Goal: Information Seeking & Learning: Learn about a topic

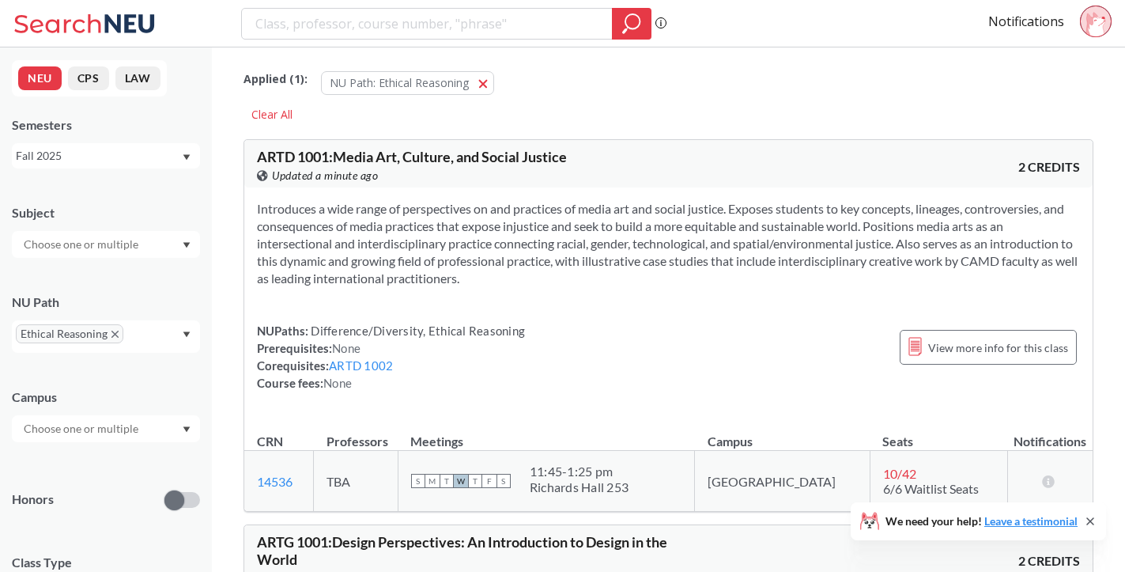
click at [391, 23] on input "search" at bounding box center [427, 23] width 347 height 27
type input "e"
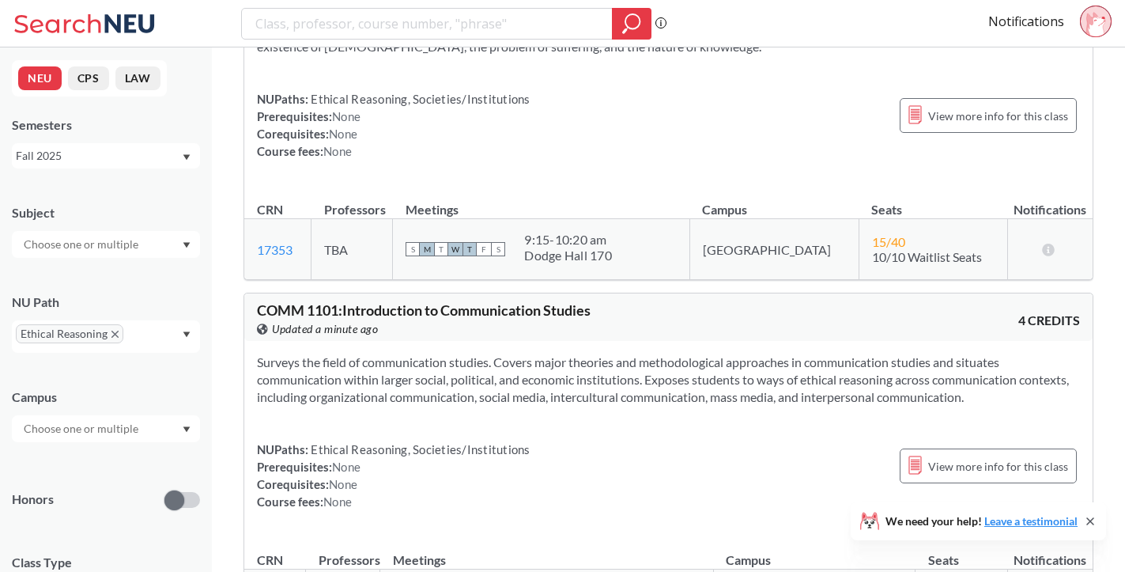
scroll to position [1037, 0]
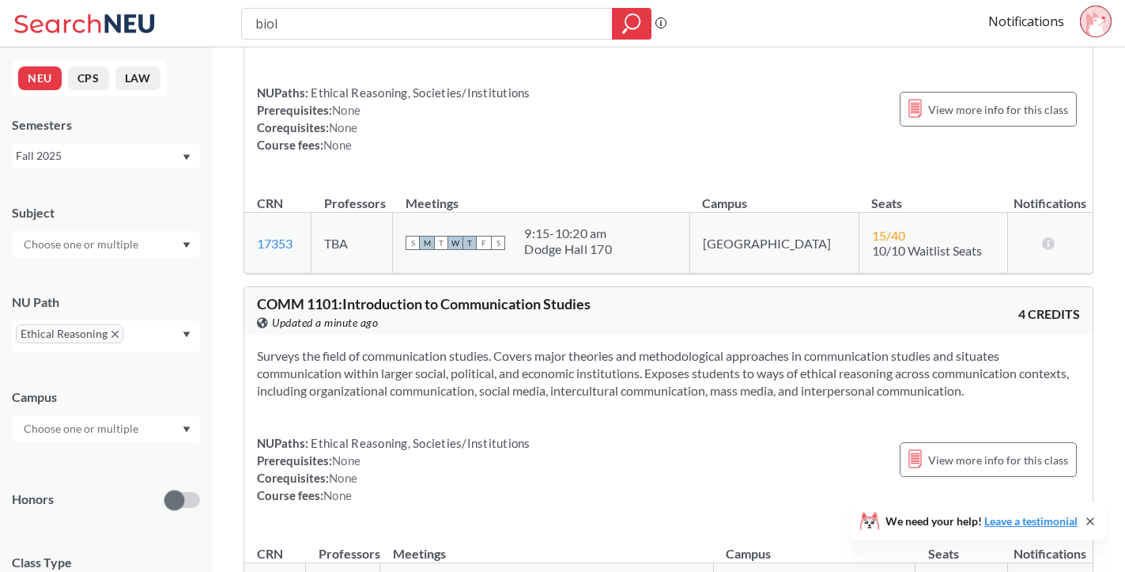
type input "biol"
click at [174, 383] on div "Campus" at bounding box center [106, 407] width 188 height 70
click at [381, 29] on input "biol" at bounding box center [427, 23] width 347 height 27
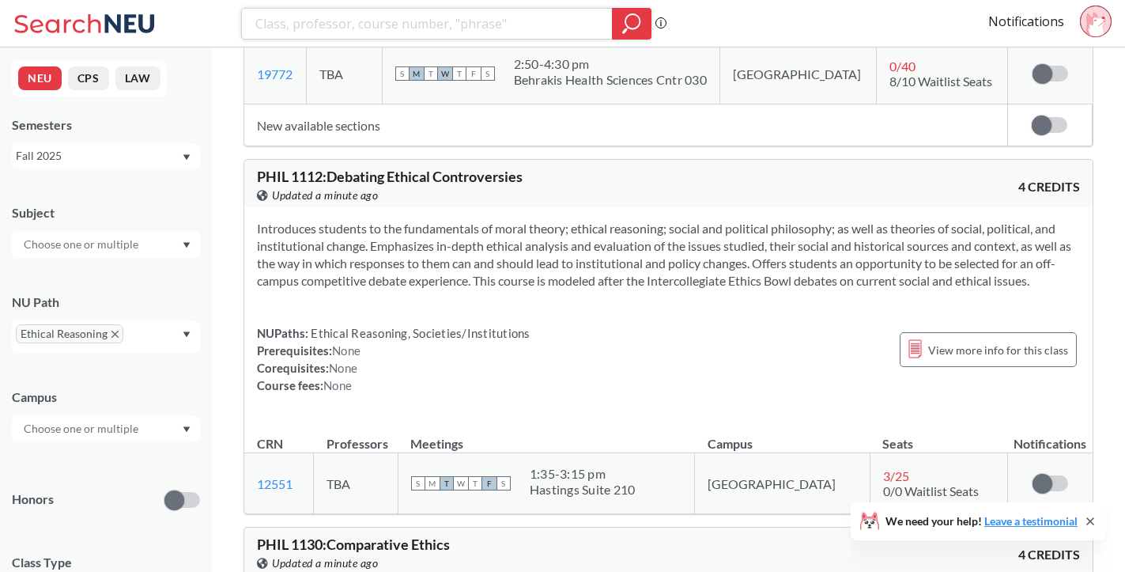
scroll to position [2932, 0]
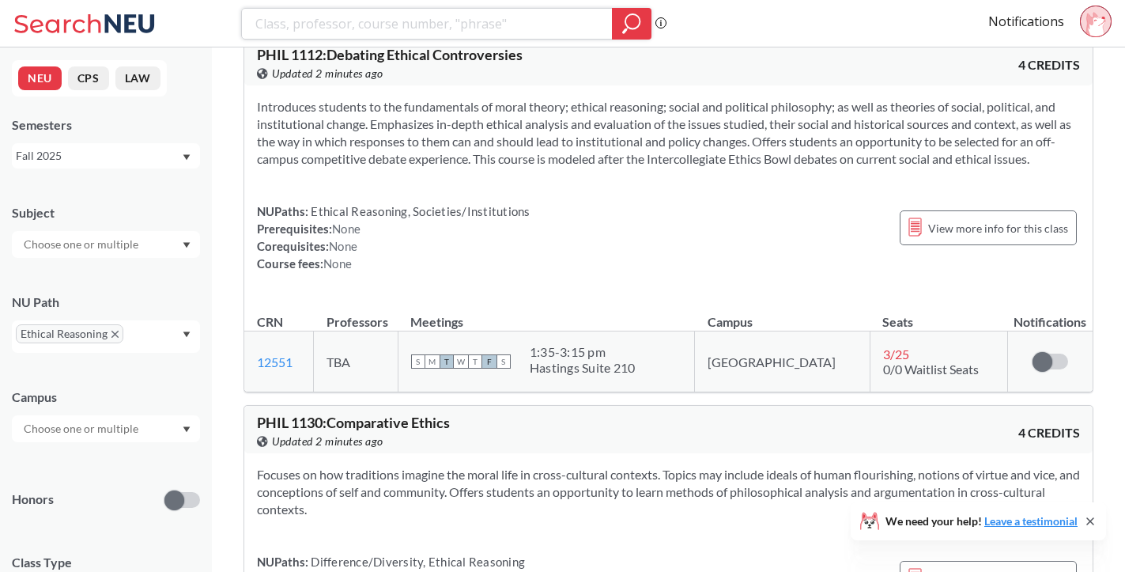
click at [376, 25] on input "search" at bounding box center [427, 23] width 347 height 27
type input "ethics genome"
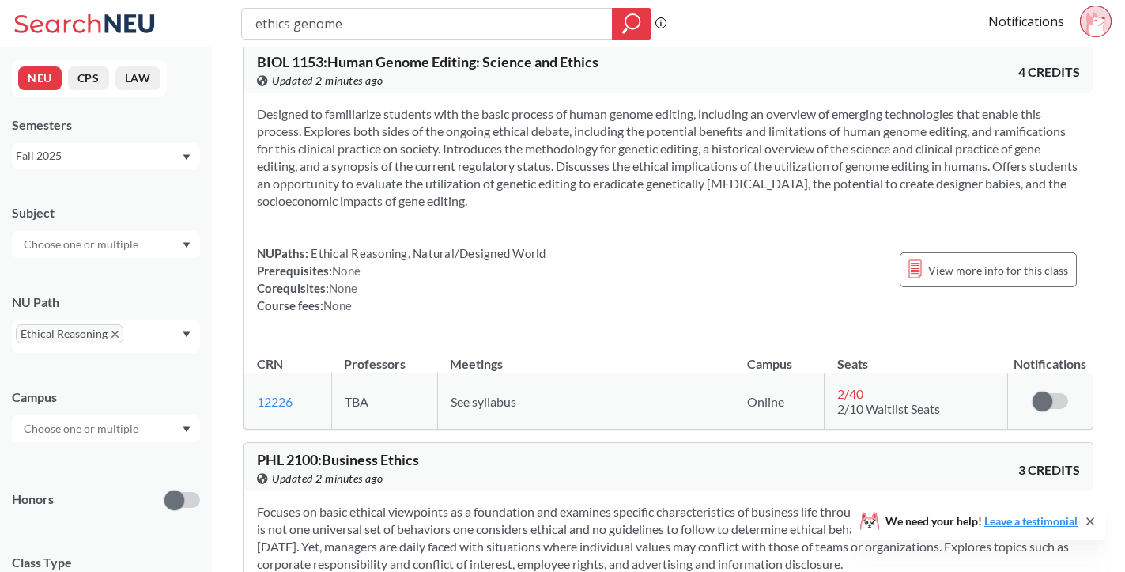
scroll to position [96, 0]
click at [961, 276] on span "View more info for this class" at bounding box center [998, 268] width 140 height 20
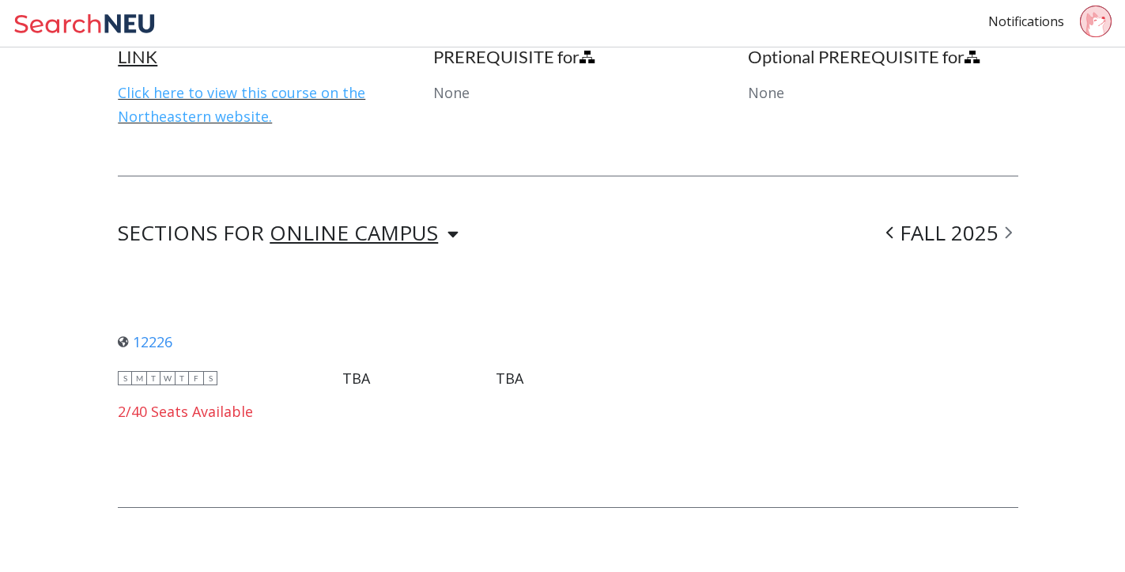
scroll to position [1021, 0]
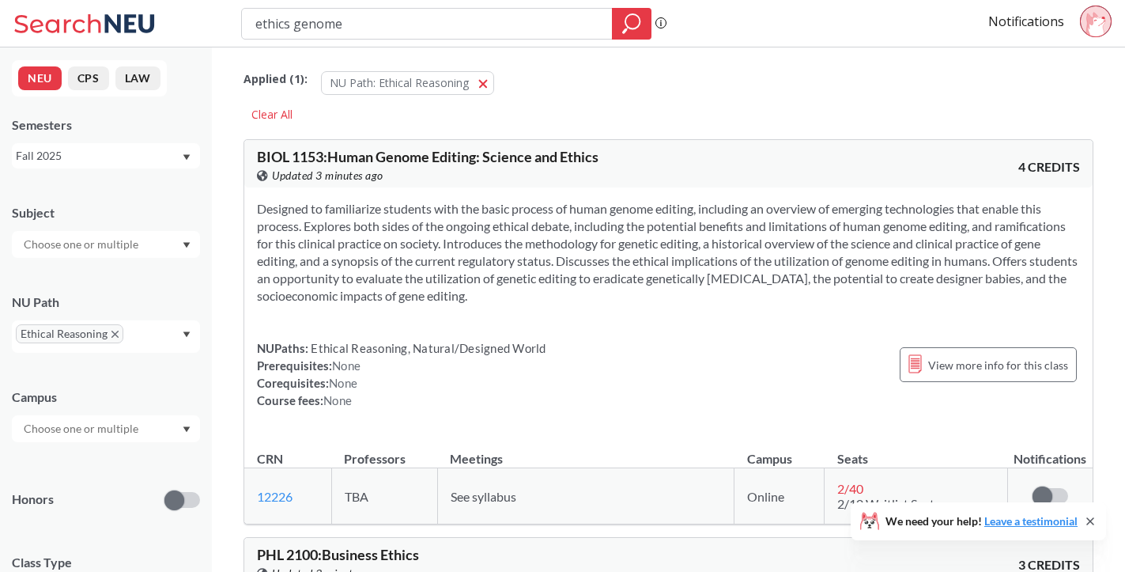
click at [357, 28] on input "ethics genome" at bounding box center [427, 23] width 347 height 27
type input "personal finance"
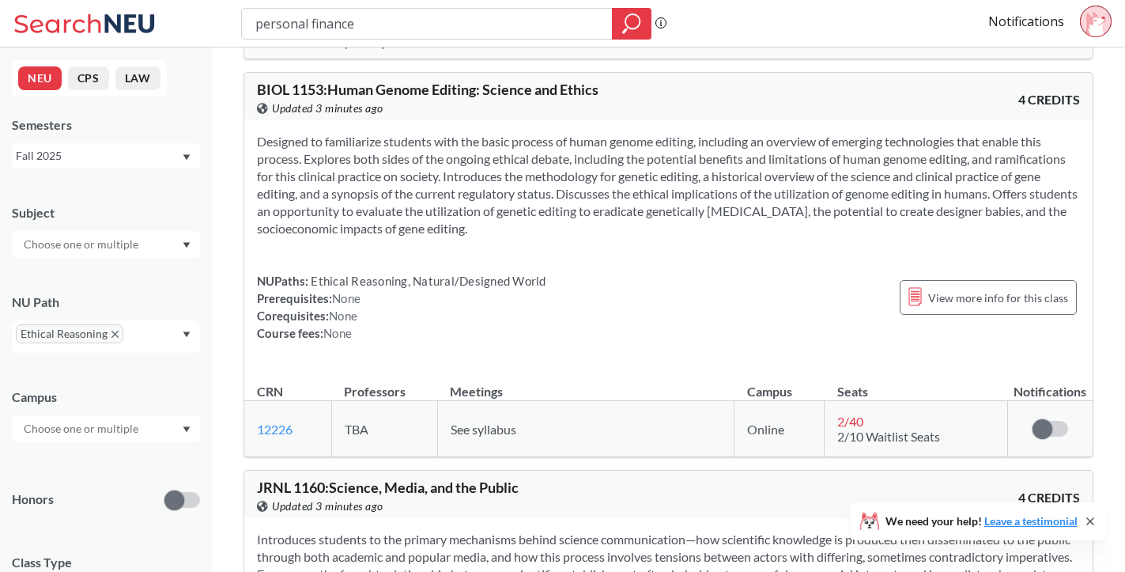
scroll to position [4032, 0]
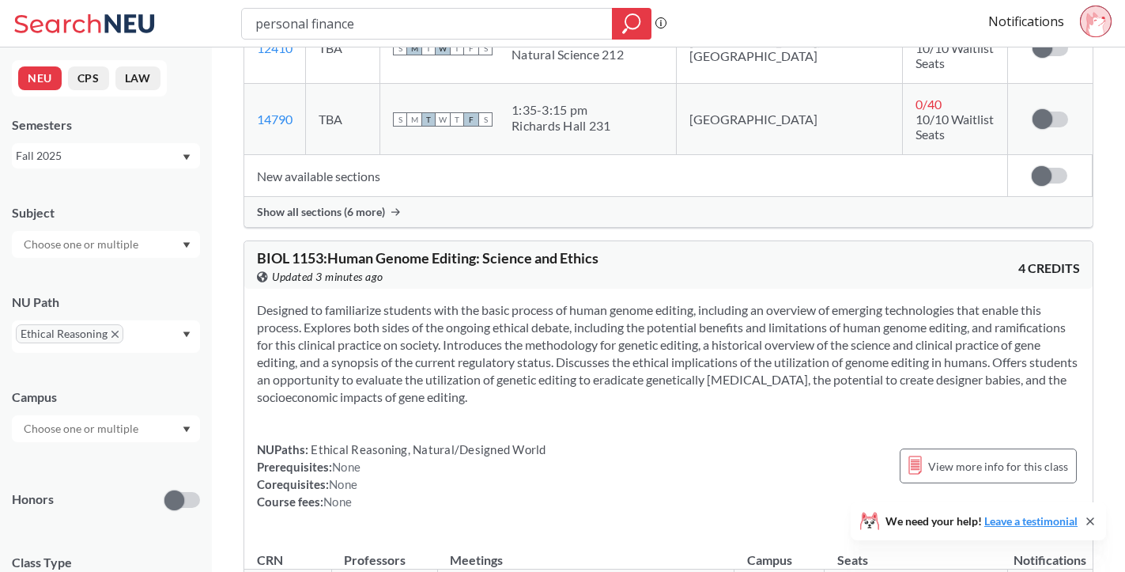
click at [345, 249] on span "BIOL 1153 : Human Genome Editing: Science and Ethics" at bounding box center [427, 257] width 341 height 17
copy div "BIOL 1153 : Human Genome Editing: Science and Ethics View this course on Banner."
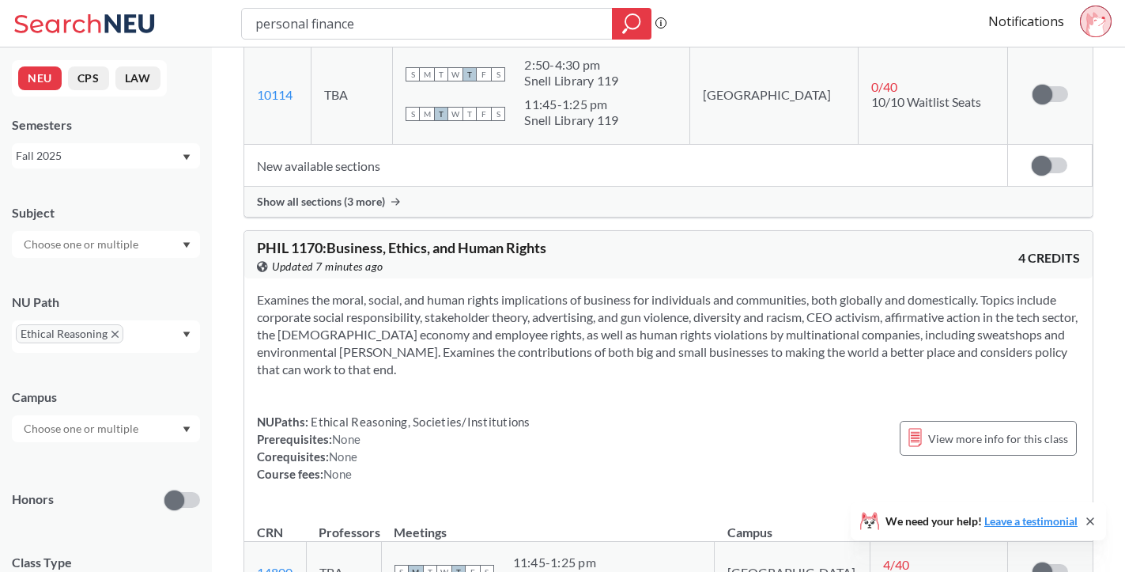
scroll to position [6061, 0]
